Goal: Check status: Check status

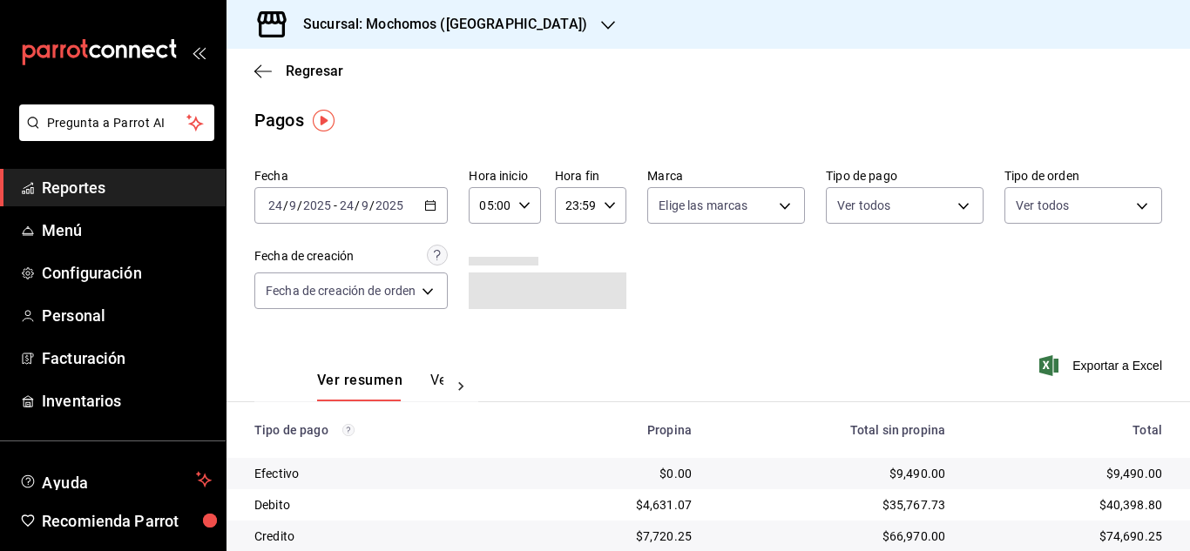
click at [522, 206] on \(Stroke\) "button" at bounding box center [524, 205] width 10 height 6
click at [485, 296] on span "04" at bounding box center [488, 295] width 7 height 14
click at [775, 297] on div at bounding box center [595, 275] width 1190 height 551
click at [526, 206] on \(Stroke\) "button" at bounding box center [524, 205] width 10 height 6
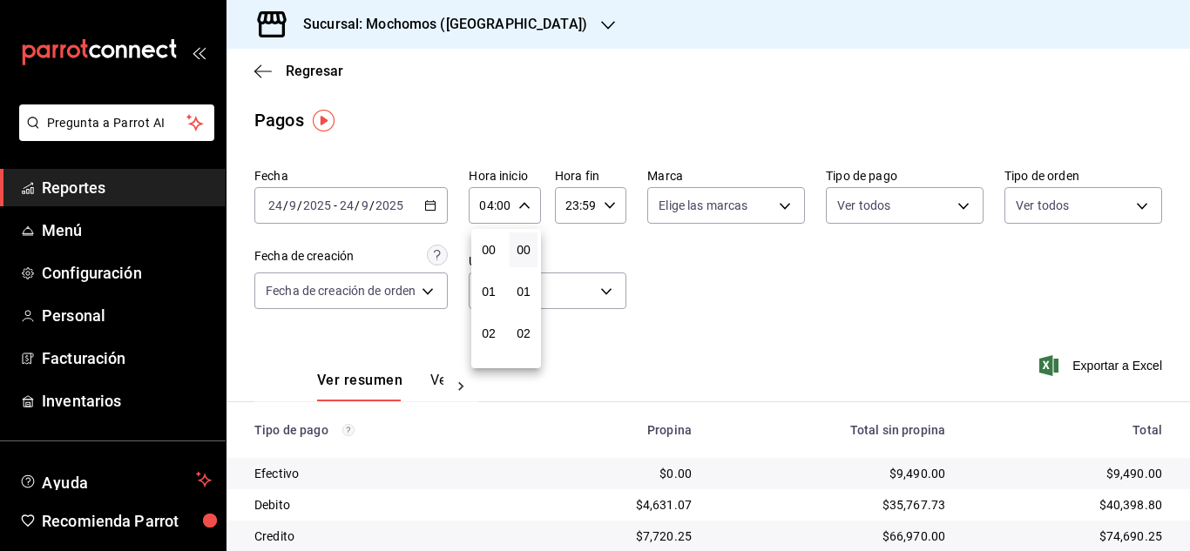
scroll to position [167, 0]
click at [488, 291] on span "05" at bounding box center [488, 292] width 7 height 14
type input "05:00"
click at [947, 299] on div at bounding box center [595, 275] width 1190 height 551
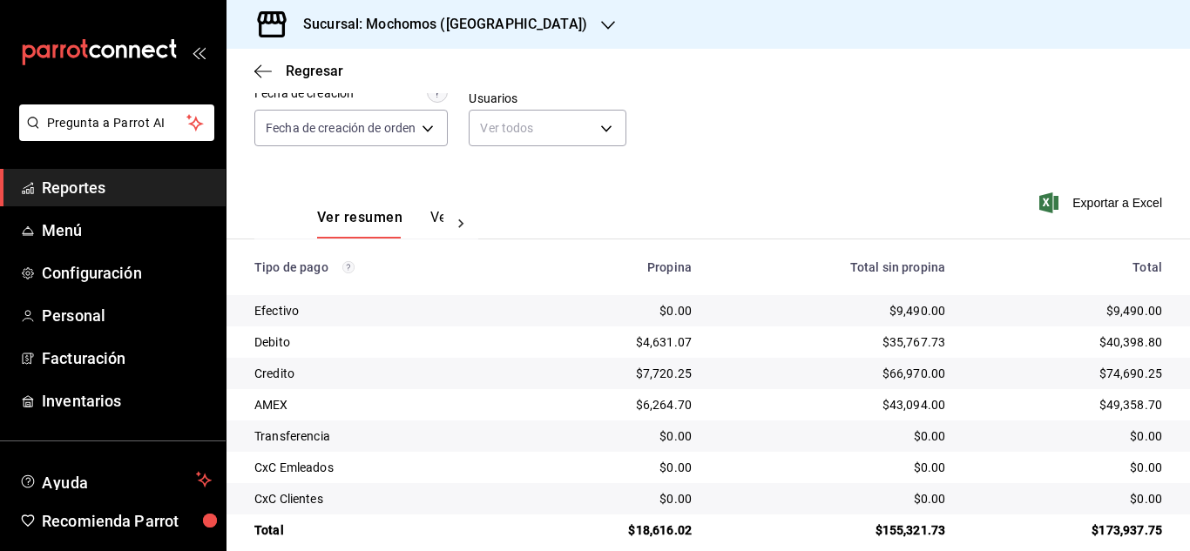
scroll to position [174, 0]
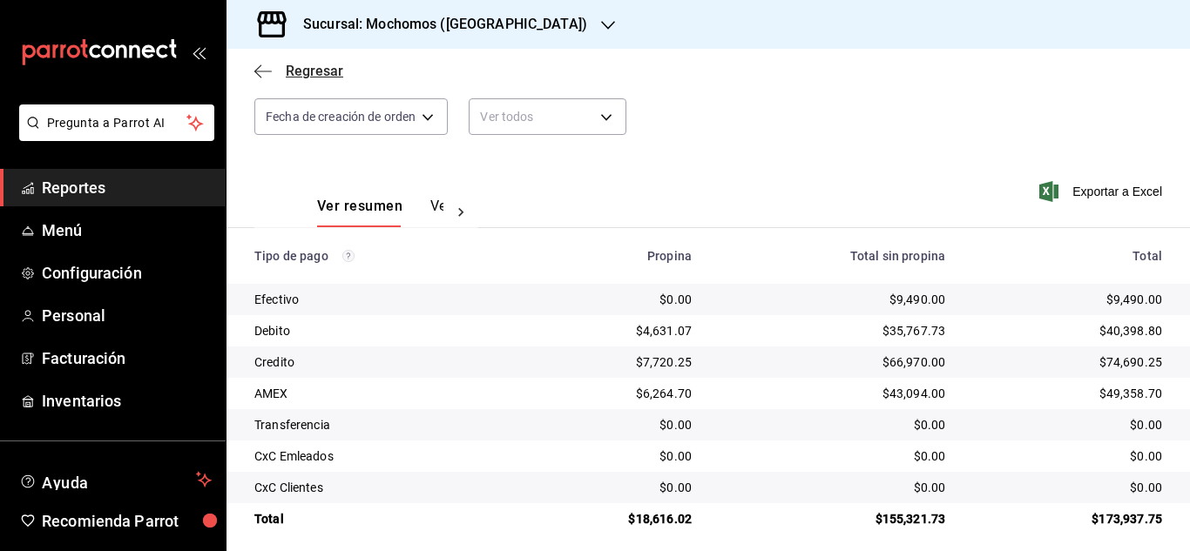
click at [321, 70] on span "Regresar" at bounding box center [315, 71] width 58 height 17
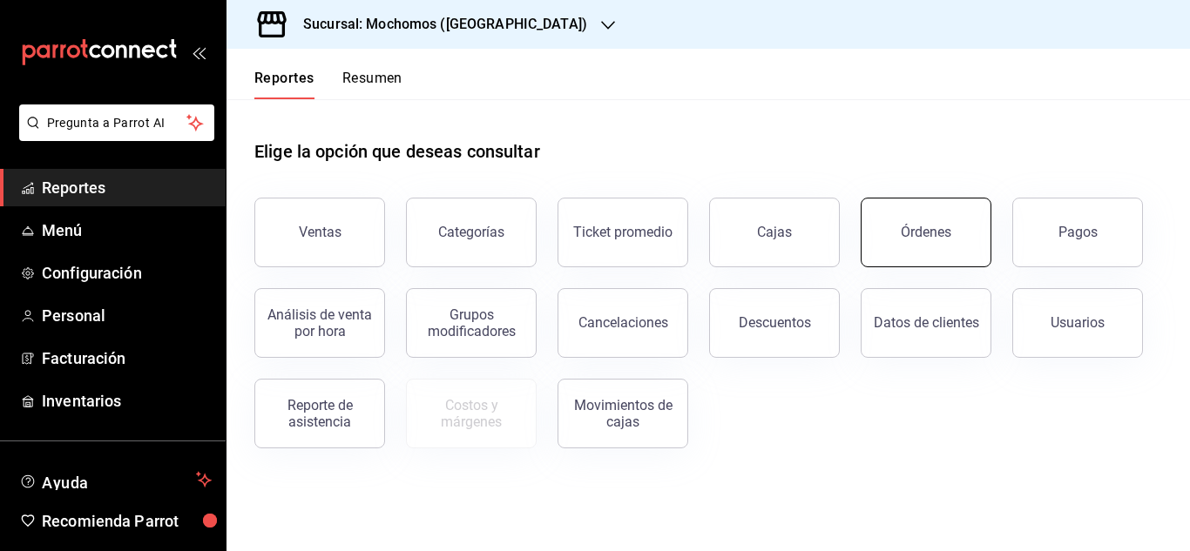
click at [907, 239] on div "Órdenes" at bounding box center [926, 232] width 51 height 17
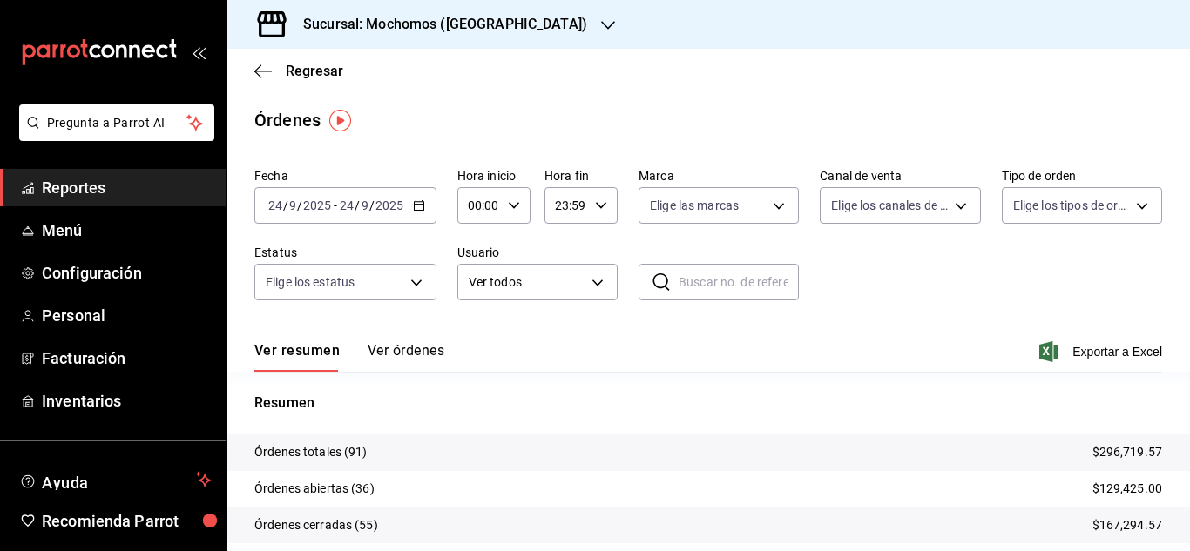
click at [497, 206] on input "00:00" at bounding box center [479, 205] width 44 height 35
click at [478, 325] on button "02" at bounding box center [474, 333] width 29 height 35
type input "02:00"
click at [849, 277] on div at bounding box center [595, 275] width 1190 height 551
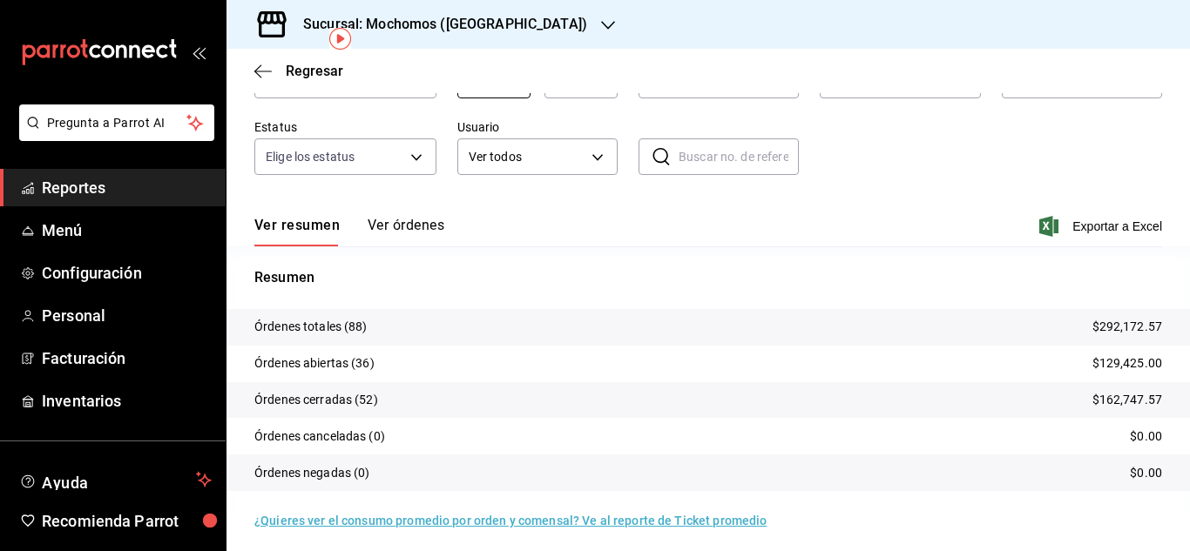
scroll to position [132, 0]
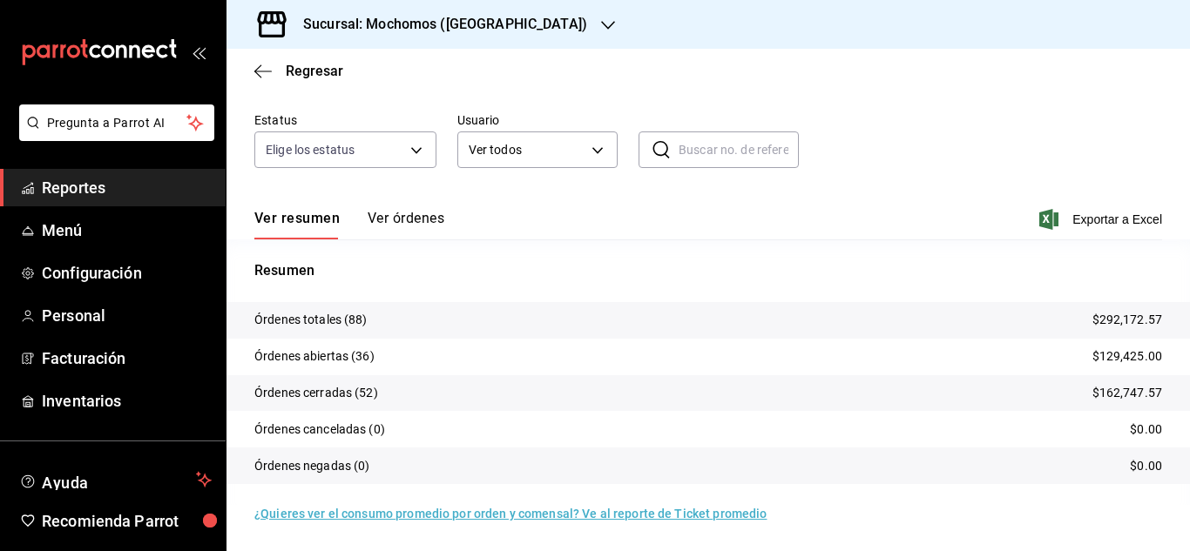
click at [82, 192] on span "Reportes" at bounding box center [127, 188] width 170 height 24
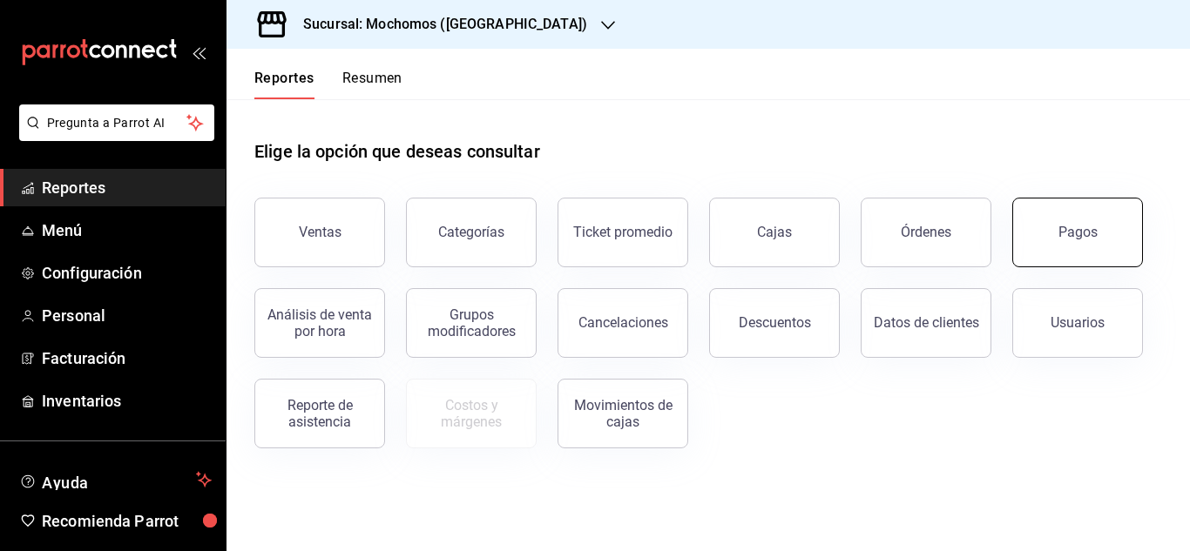
click at [1096, 232] on button "Pagos" at bounding box center [1077, 233] width 131 height 70
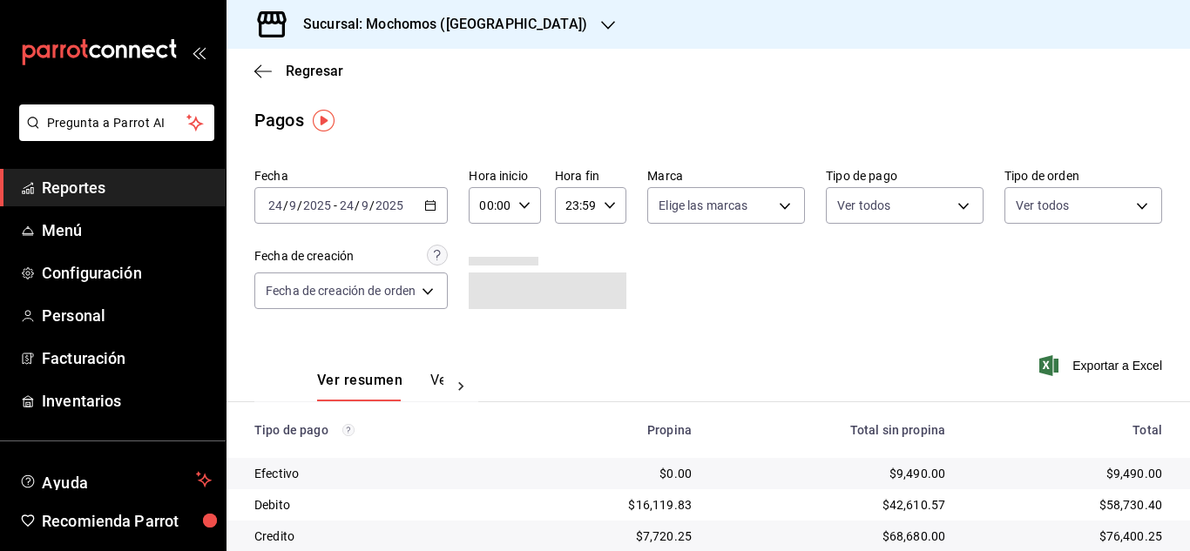
click at [524, 206] on \(Stroke\) "button" at bounding box center [524, 205] width 10 height 6
click at [492, 282] on span "05" at bounding box center [488, 285] width 7 height 14
type input "05:00"
click at [799, 301] on div at bounding box center [595, 275] width 1190 height 551
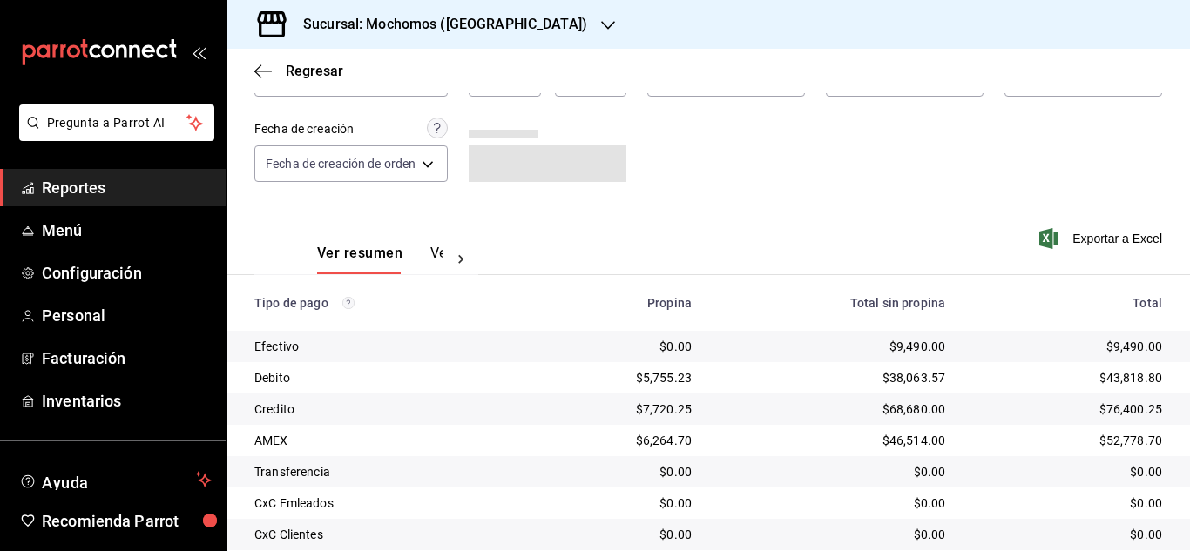
scroll to position [186, 0]
